Goal: Task Accomplishment & Management: Use online tool/utility

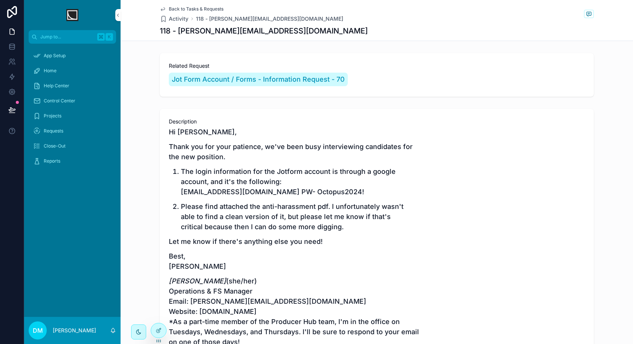
click at [72, 67] on div "Home" at bounding box center [72, 71] width 78 height 12
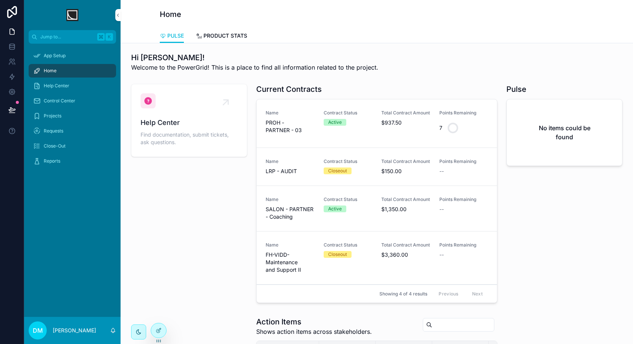
click at [234, 38] on span "PRODUCT STATS" at bounding box center [225, 36] width 44 height 8
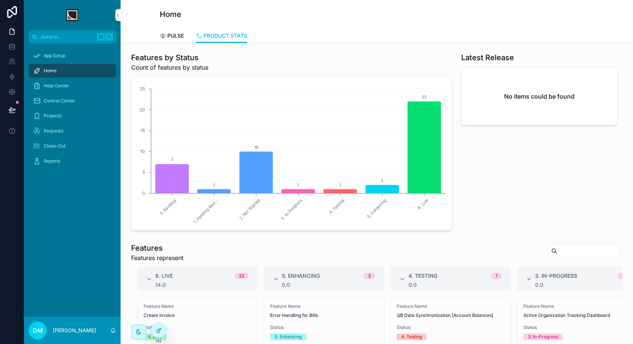
click at [159, 331] on icon at bounding box center [159, 329] width 3 height 3
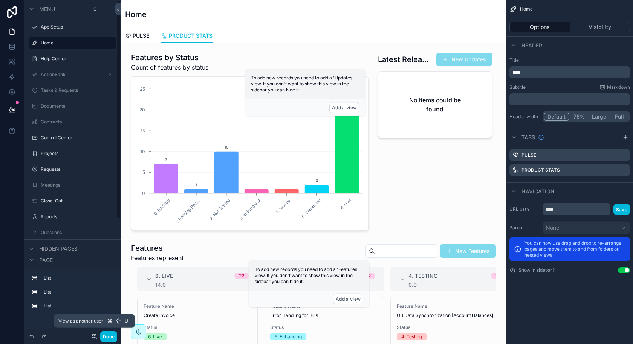
click at [95, 336] on icon at bounding box center [94, 337] width 6 height 6
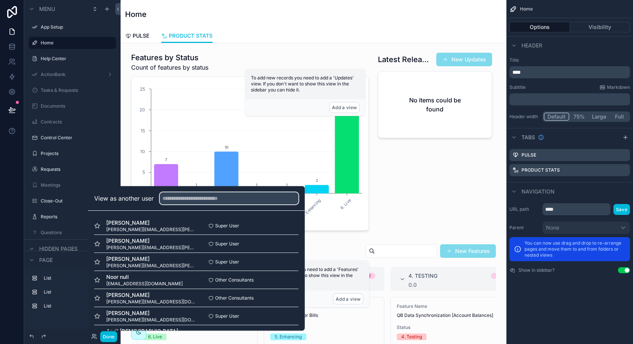
click at [225, 199] on input "text" at bounding box center [229, 198] width 139 height 12
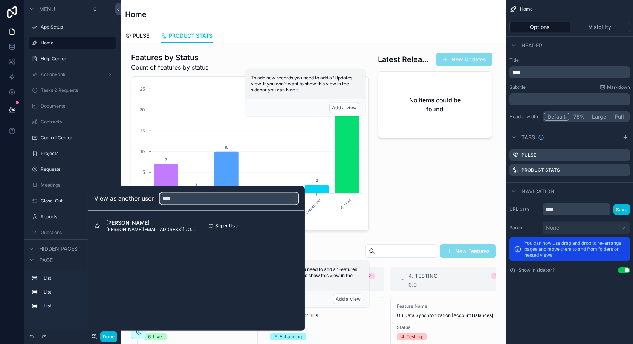
type input "****"
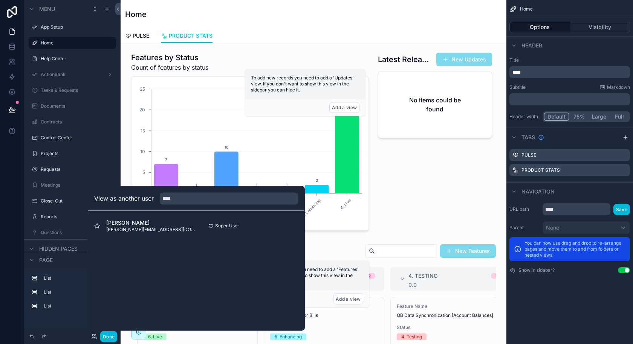
click at [0, 0] on button "Select" at bounding box center [0, 0] width 0 height 0
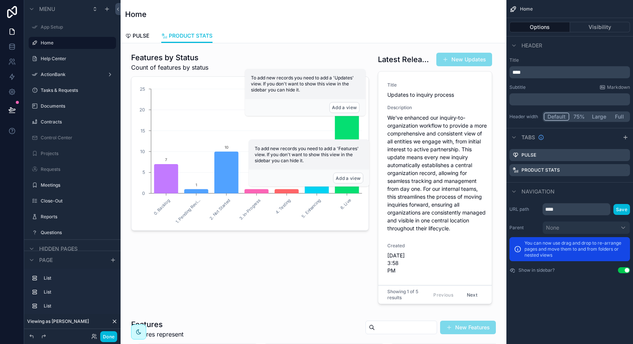
click at [111, 338] on button "Done" at bounding box center [108, 336] width 17 height 11
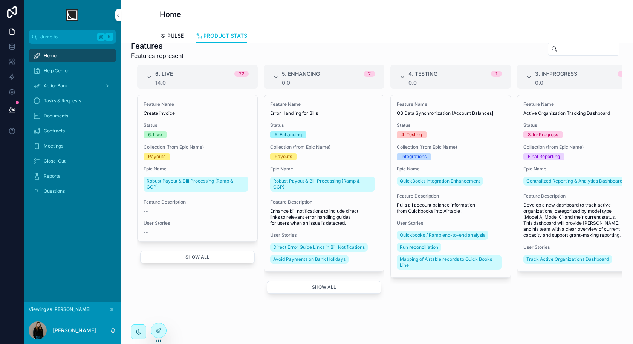
scroll to position [252, 0]
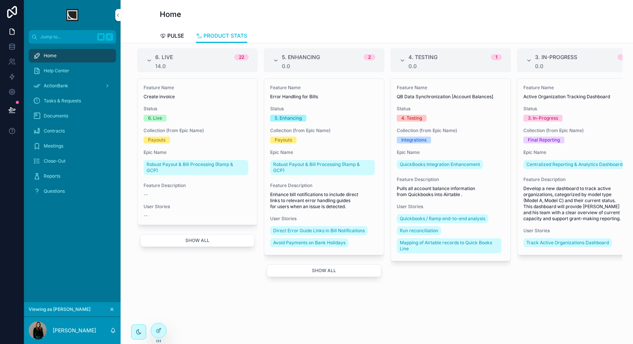
click at [304, 265] on button "Show all" at bounding box center [324, 270] width 115 height 13
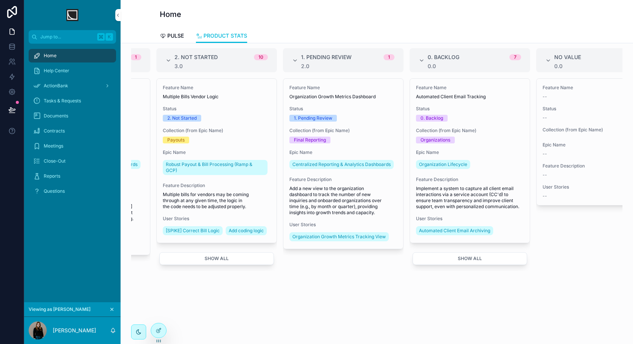
scroll to position [0, 458]
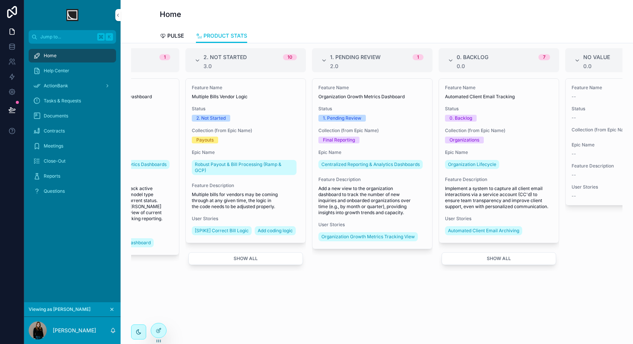
click at [252, 258] on button "Show all" at bounding box center [245, 258] width 115 height 13
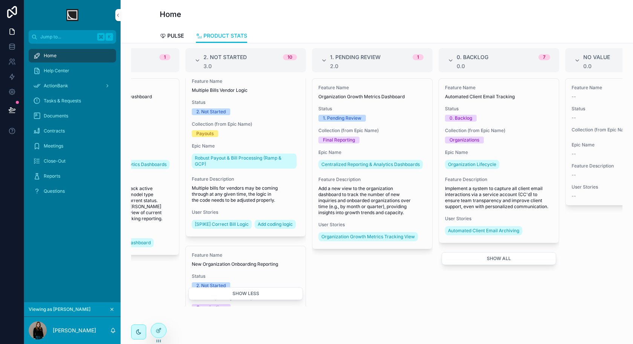
scroll to position [0, 0]
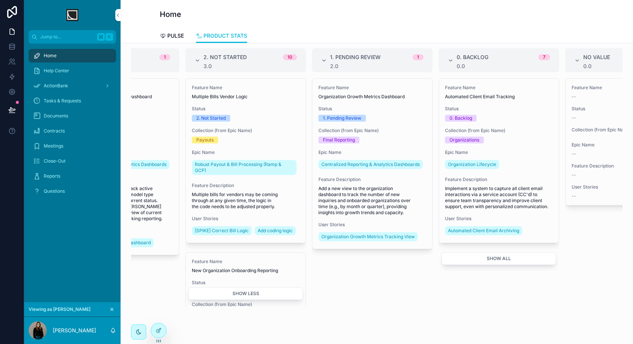
click at [411, 210] on span "Add a new view to the organization dashboard to track the number of new inquiri…" at bounding box center [372, 201] width 108 height 30
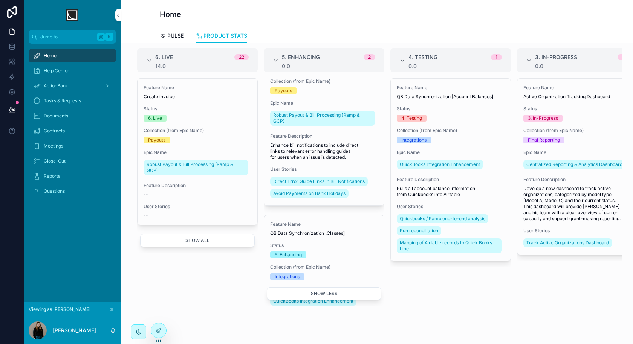
scroll to position [80, 0]
